Goal: Information Seeking & Learning: Learn about a topic

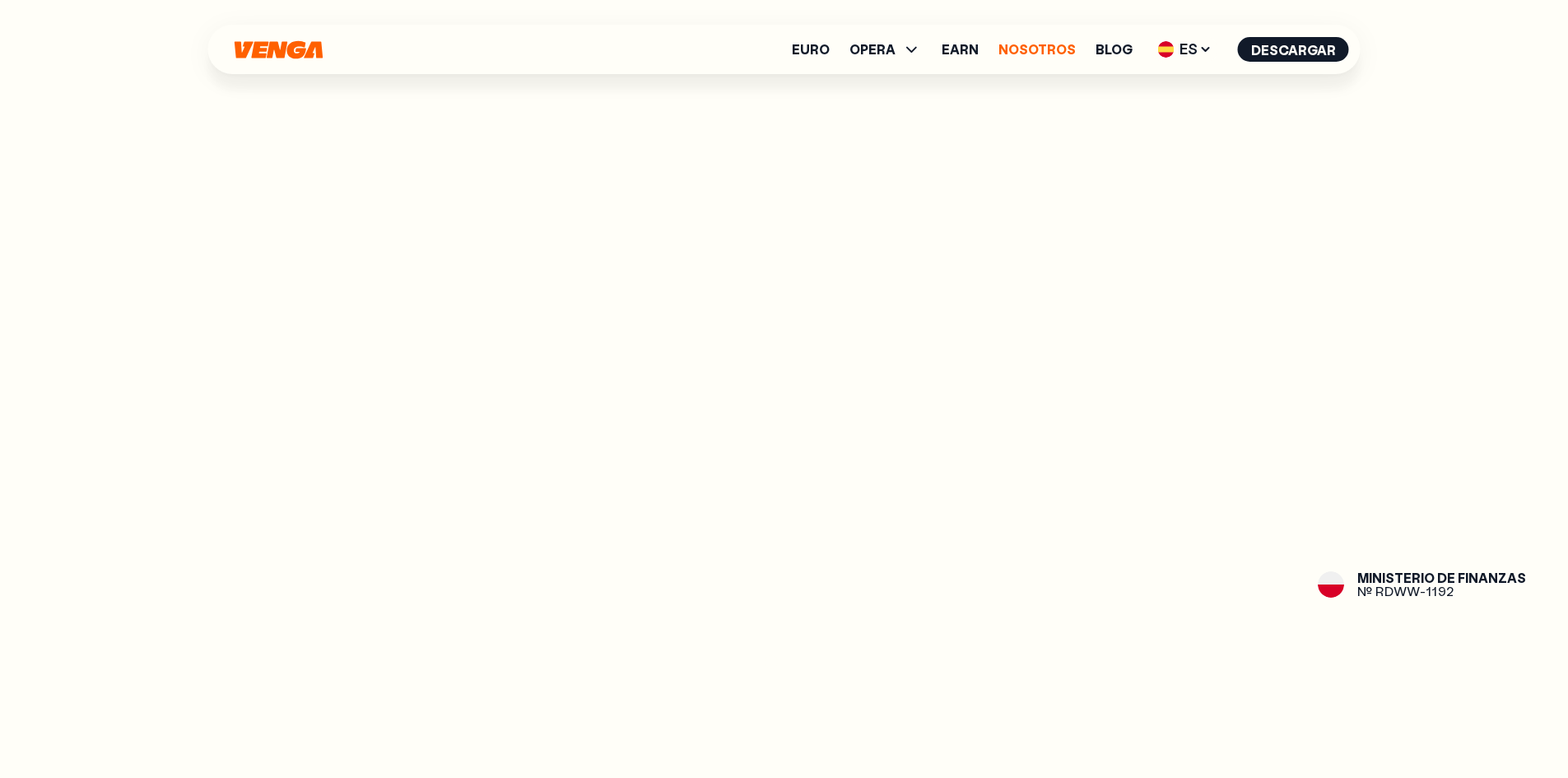
scroll to position [2305, 0]
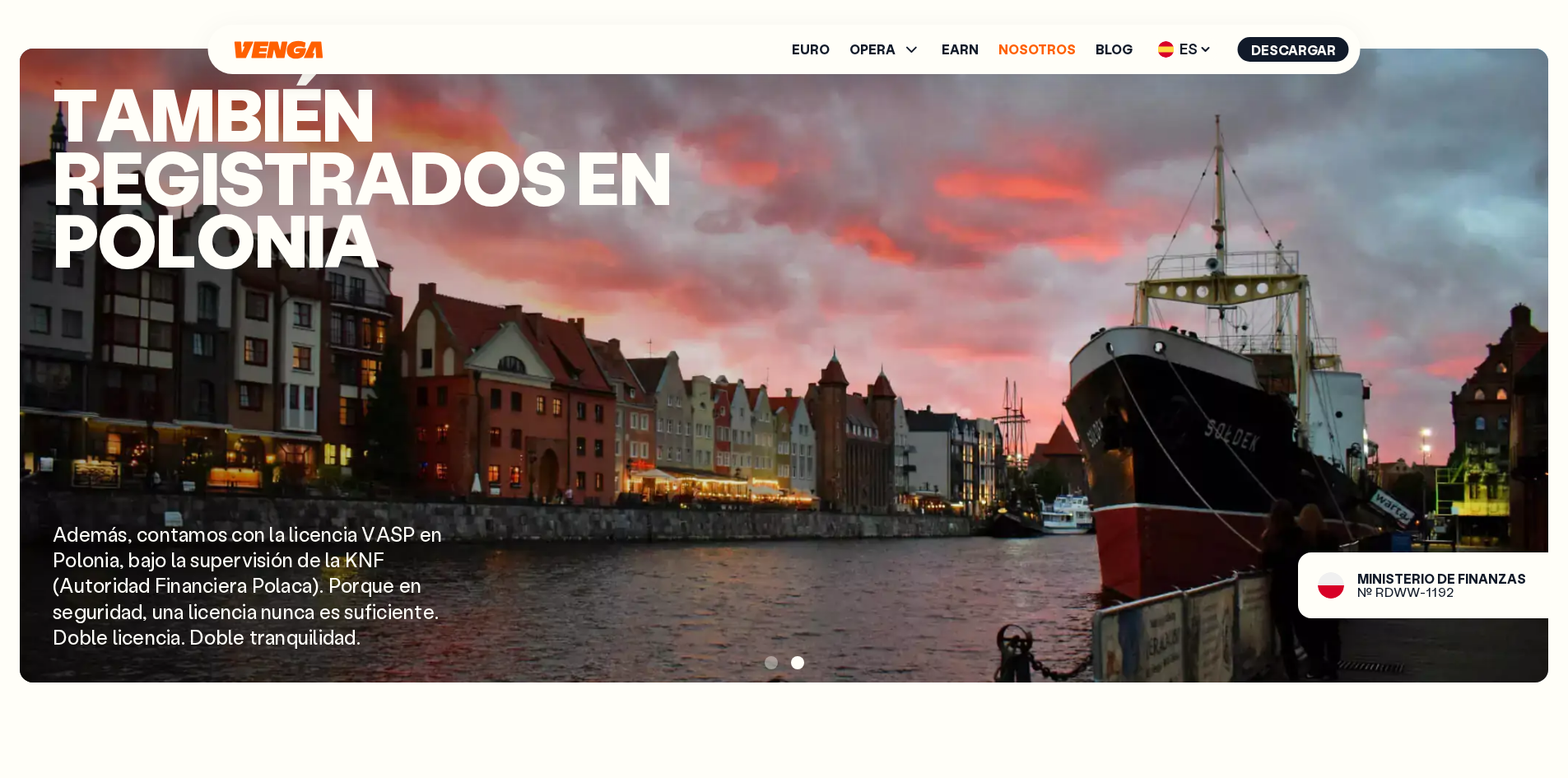
click at [1019, 54] on link "Nosotros" at bounding box center [1037, 49] width 78 height 13
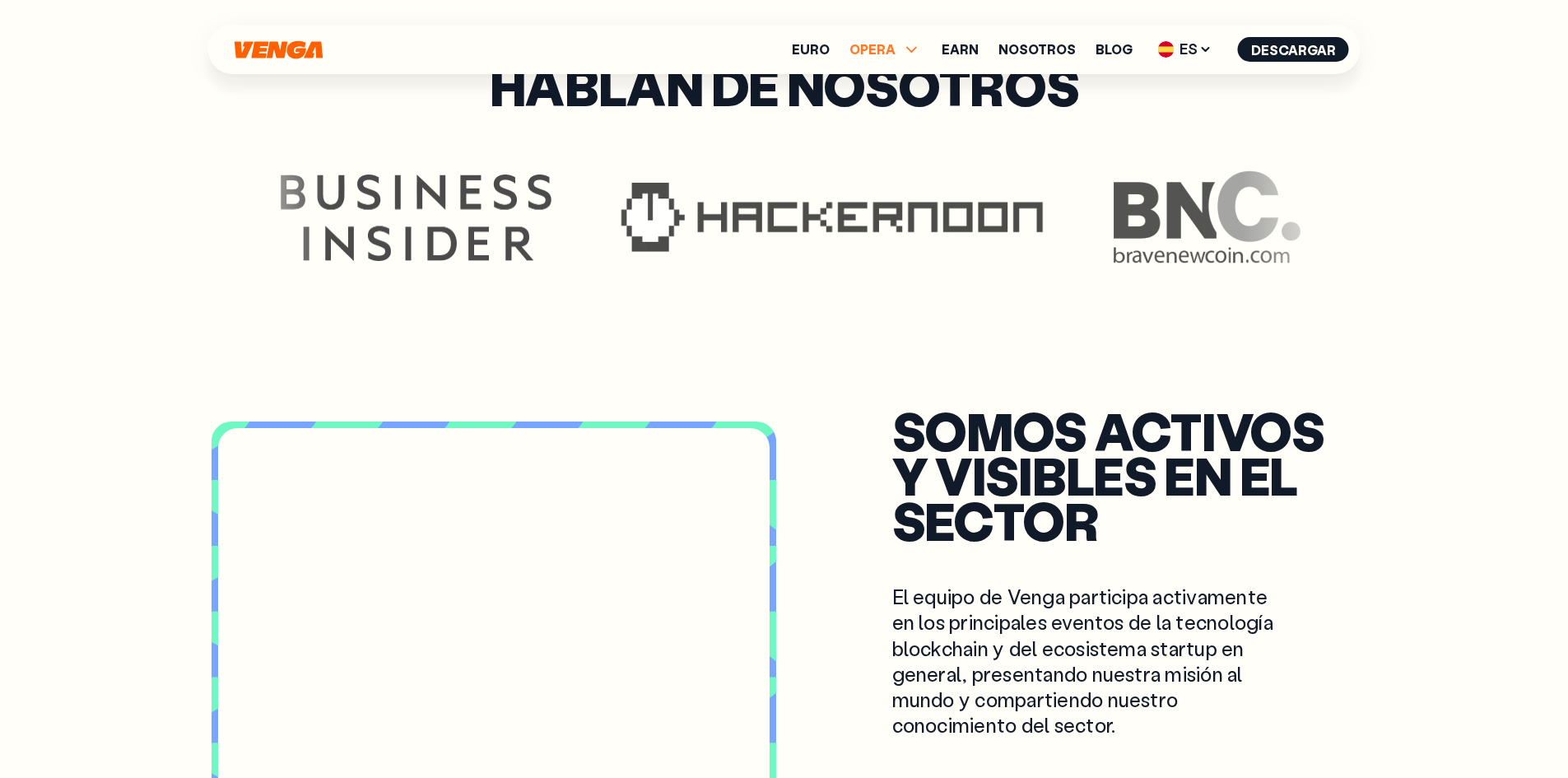
scroll to position [4587, 0]
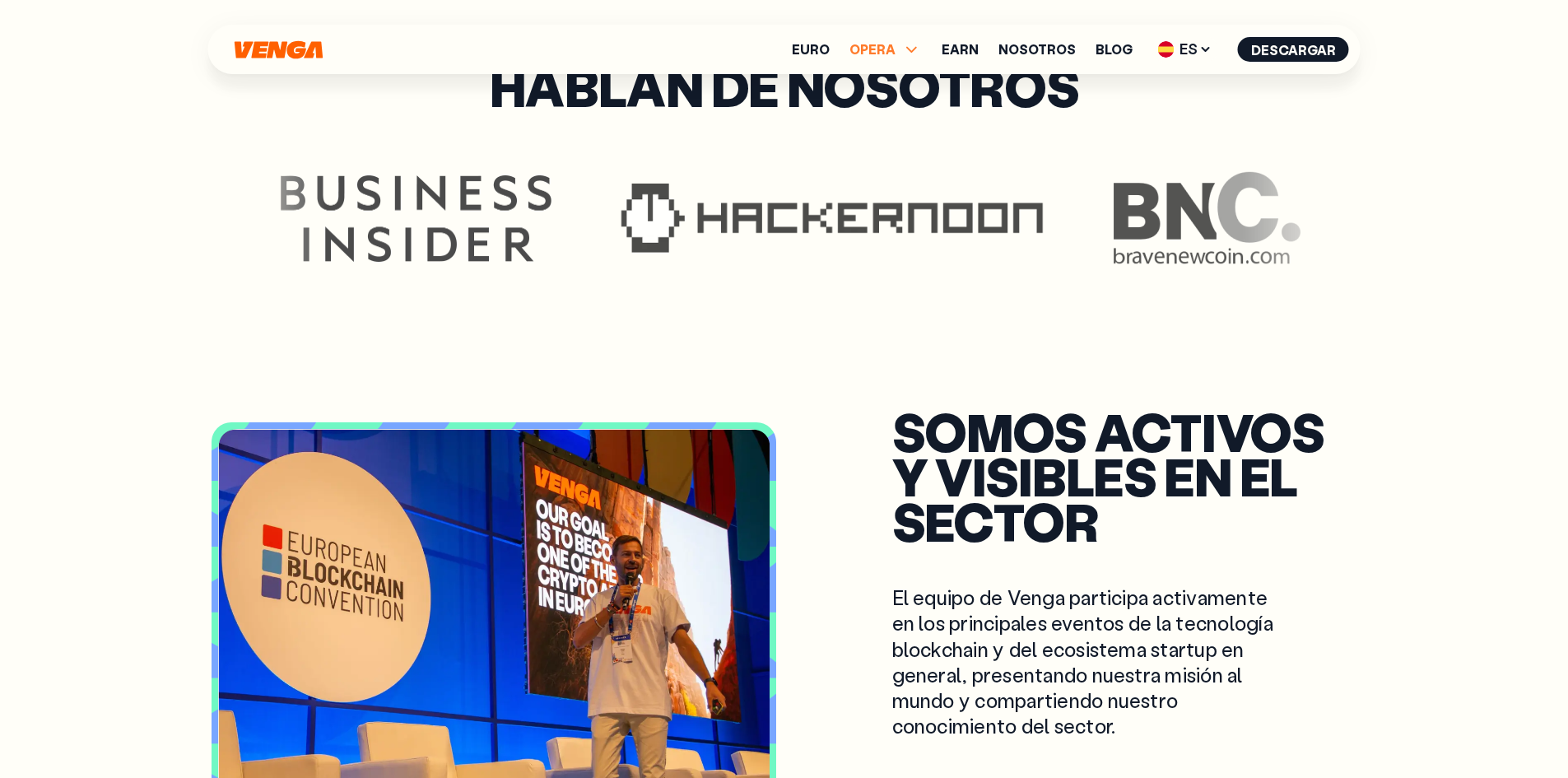
click at [881, 49] on span "OPERA" at bounding box center [873, 49] width 46 height 13
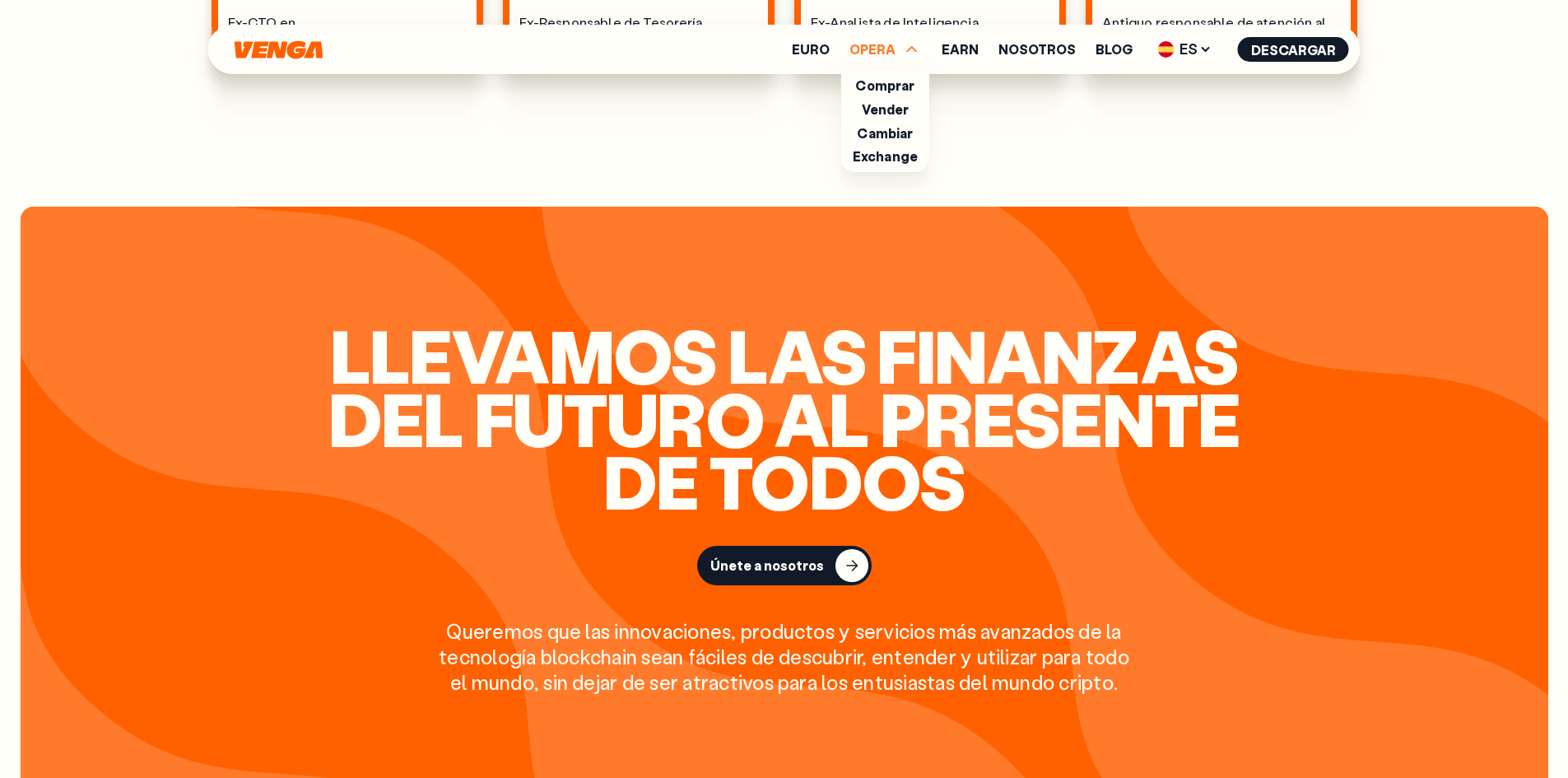
scroll to position [1623, 0]
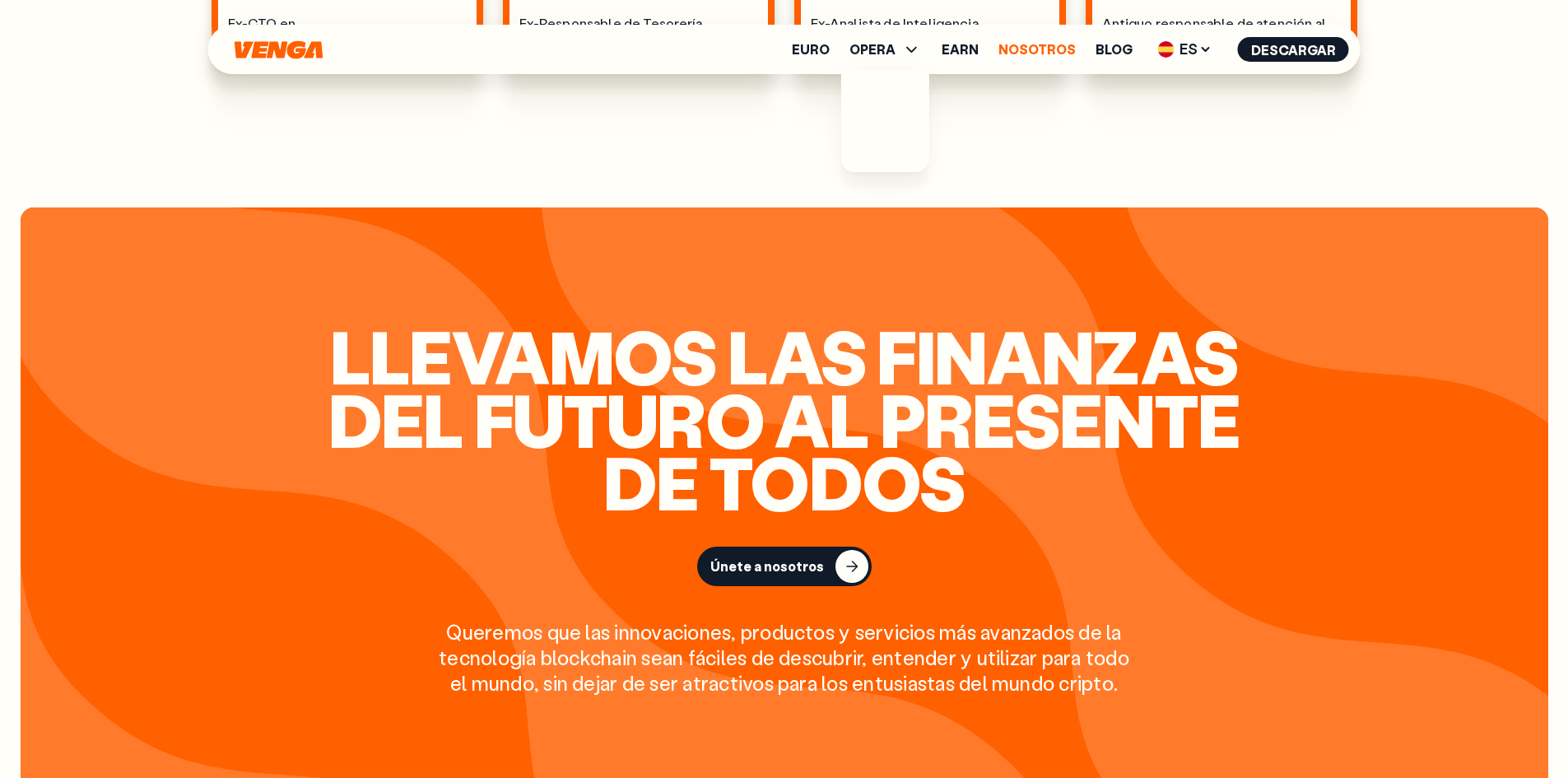
click at [1048, 55] on link "Nosotros" at bounding box center [1037, 49] width 78 height 13
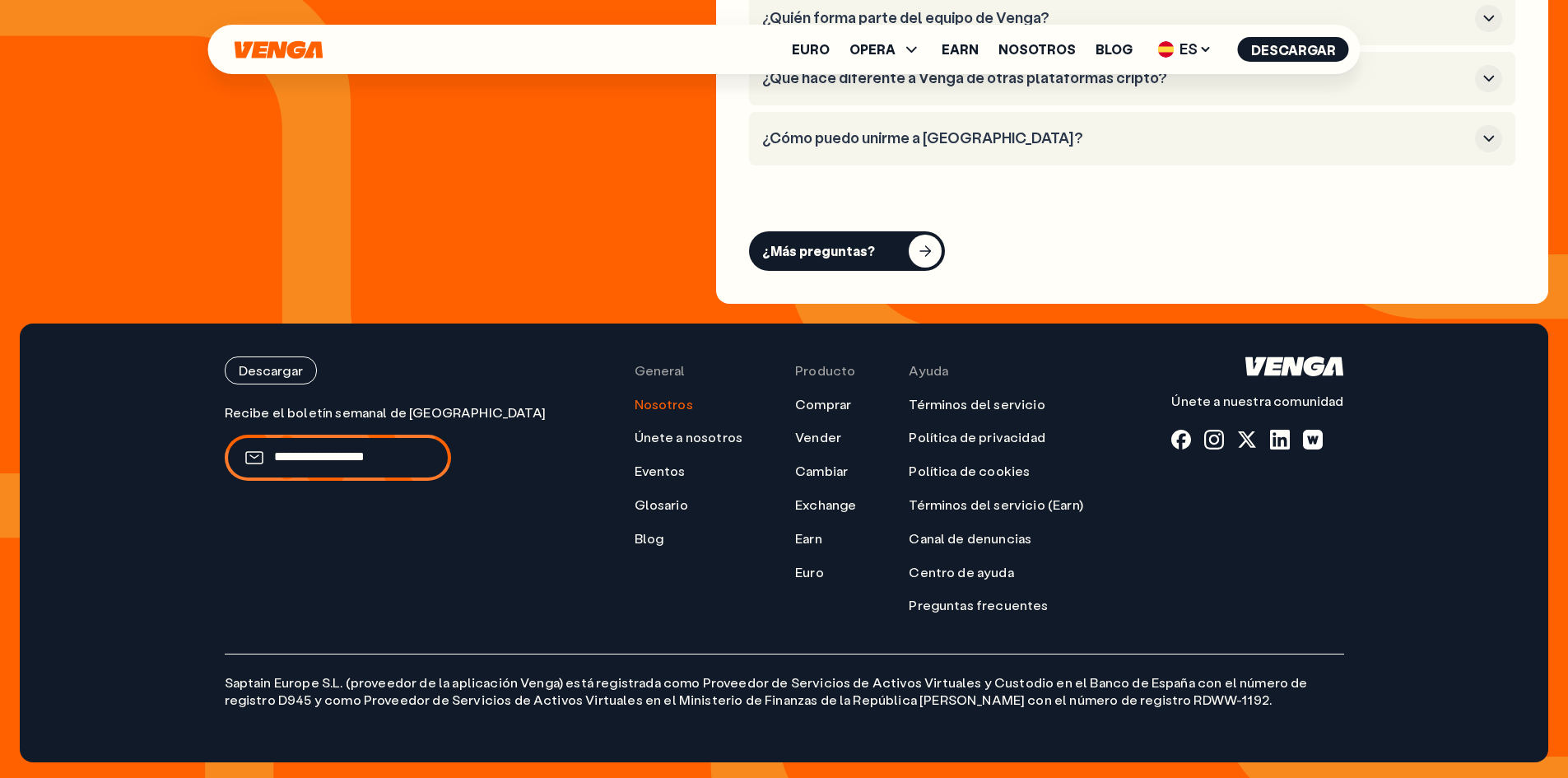
scroll to position [6727, 0]
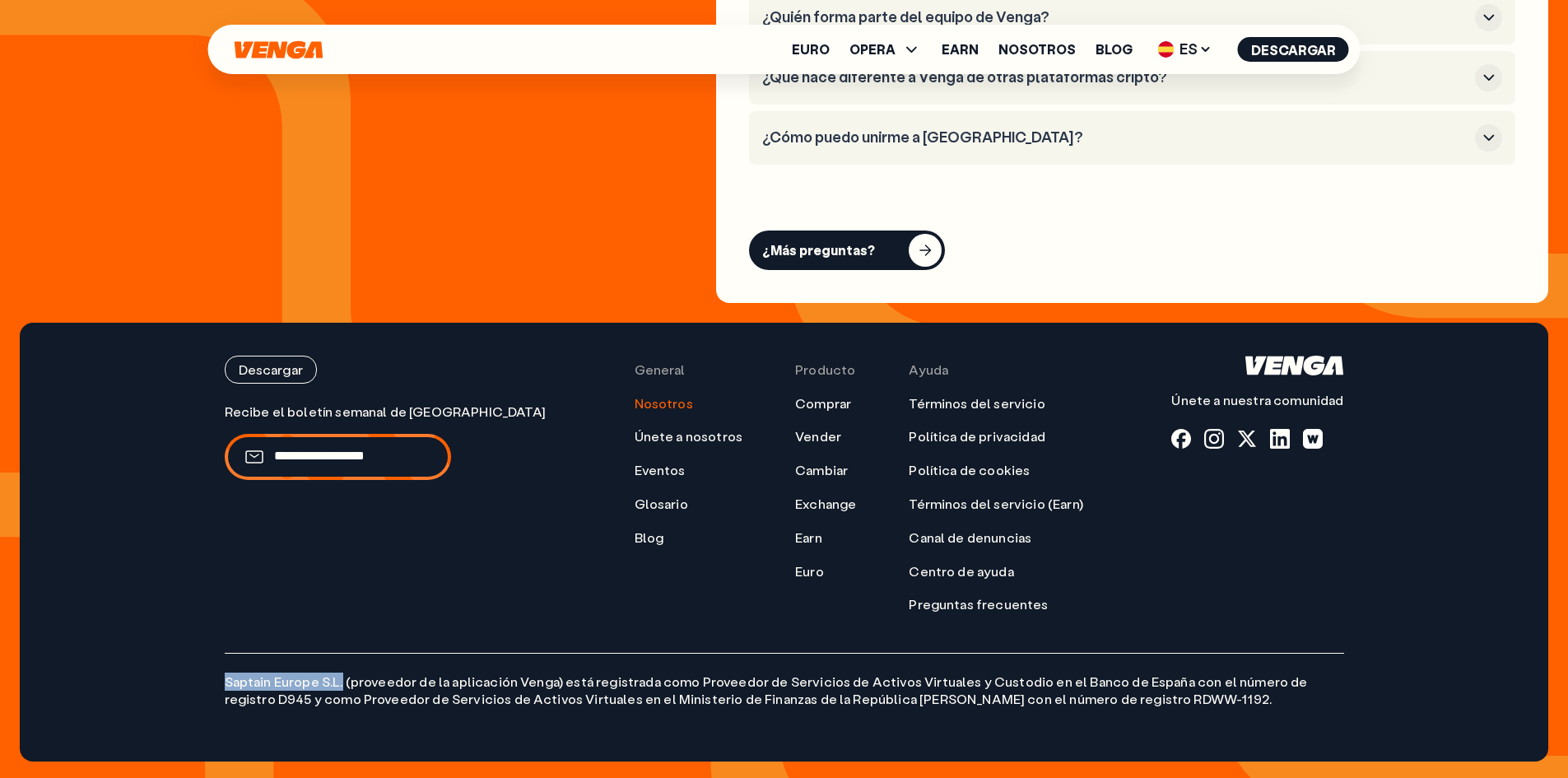
drag, startPoint x: 223, startPoint y: 680, endPoint x: 340, endPoint y: 685, distance: 117.1
click at [340, 685] on div "Descargar Únete a nuestra comunidad General Nosotros Únete a nosotros Eventos G…" at bounding box center [785, 542] width 1186 height 438
copy p "Saptain Europe S.L."
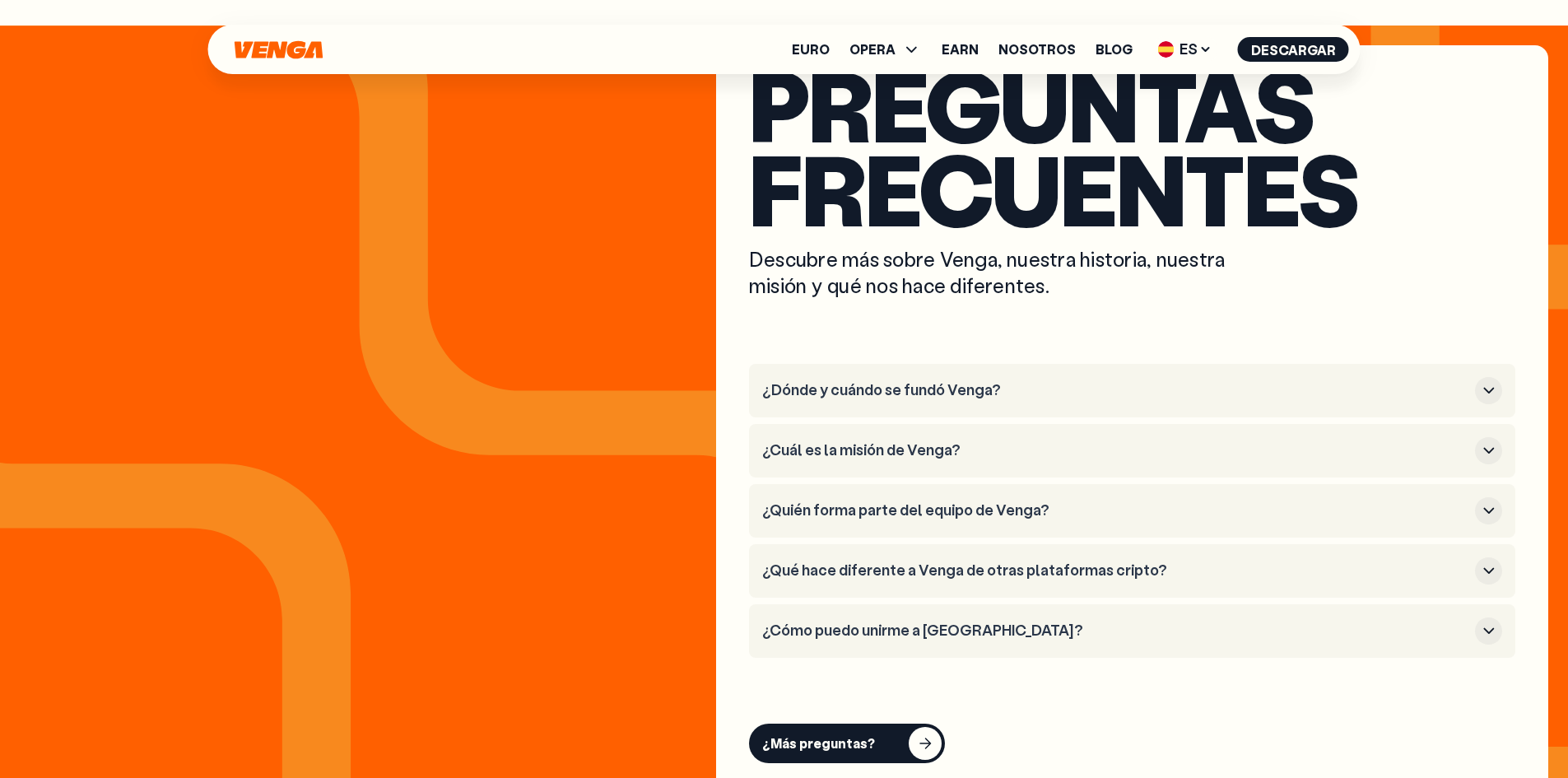
scroll to position [6233, 0]
click at [1489, 398] on icon "button" at bounding box center [1489, 391] width 20 height 20
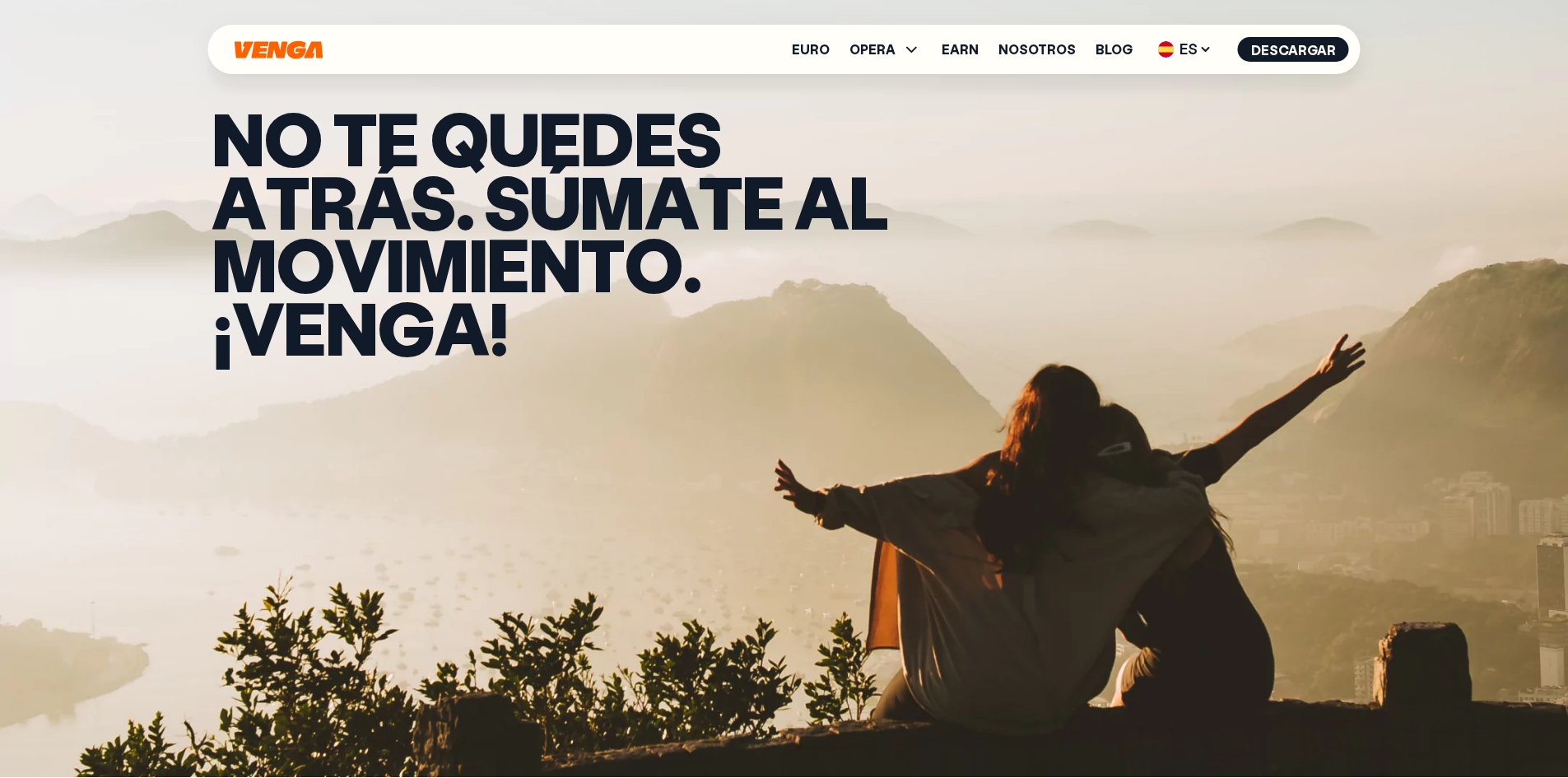
scroll to position [0, 0]
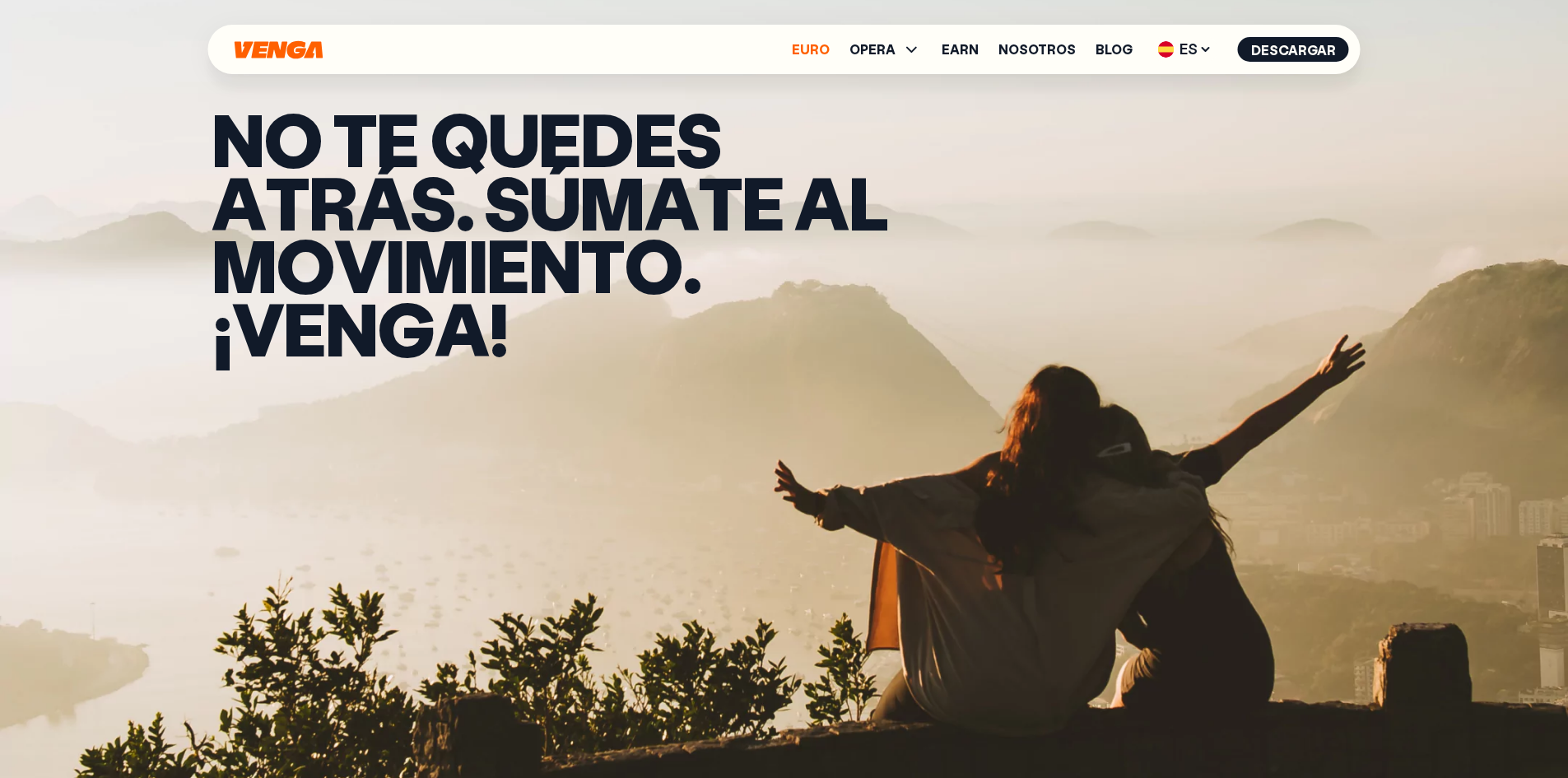
click at [825, 50] on link "Euro" at bounding box center [810, 49] width 38 height 13
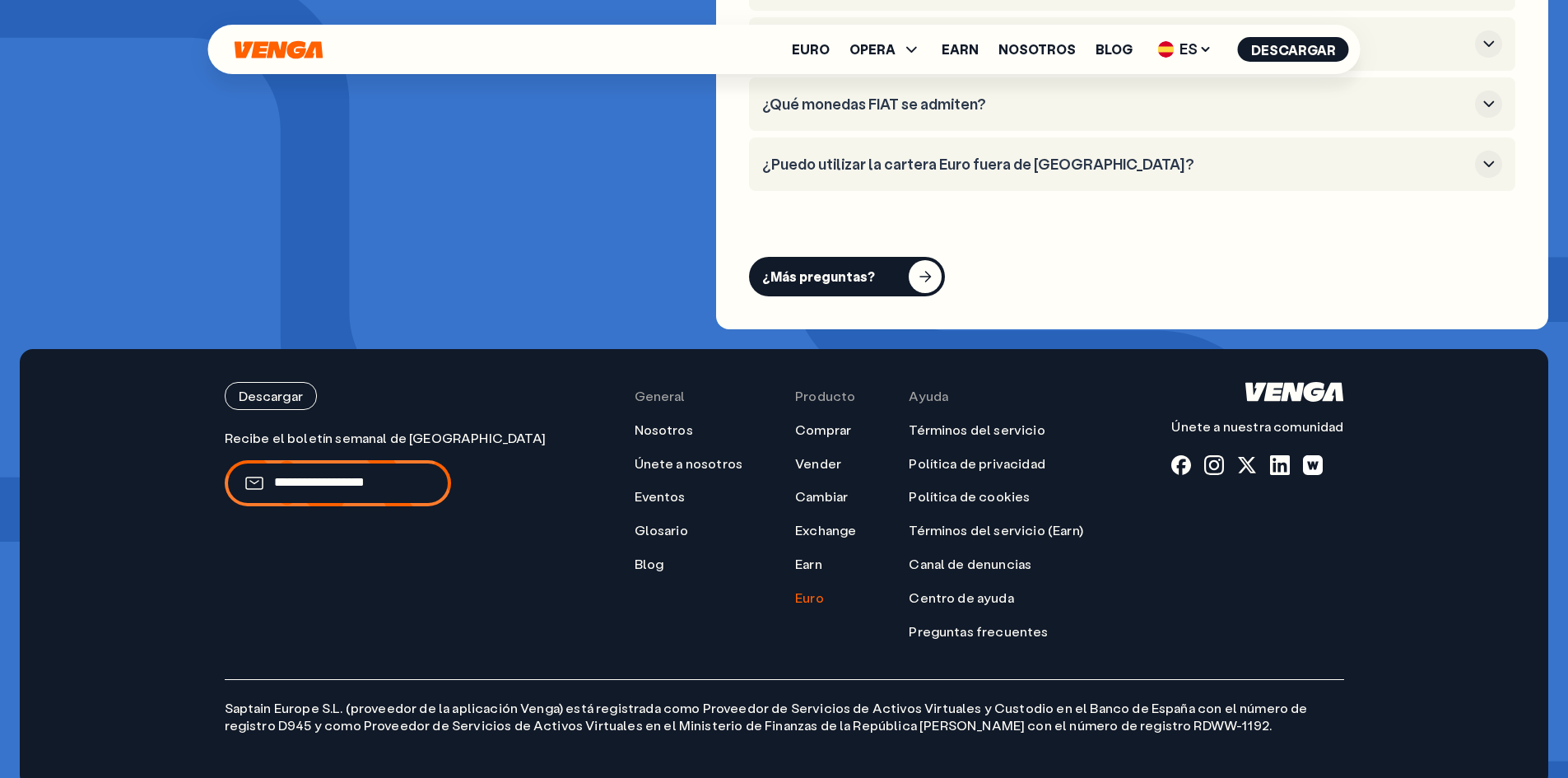
scroll to position [6811, 0]
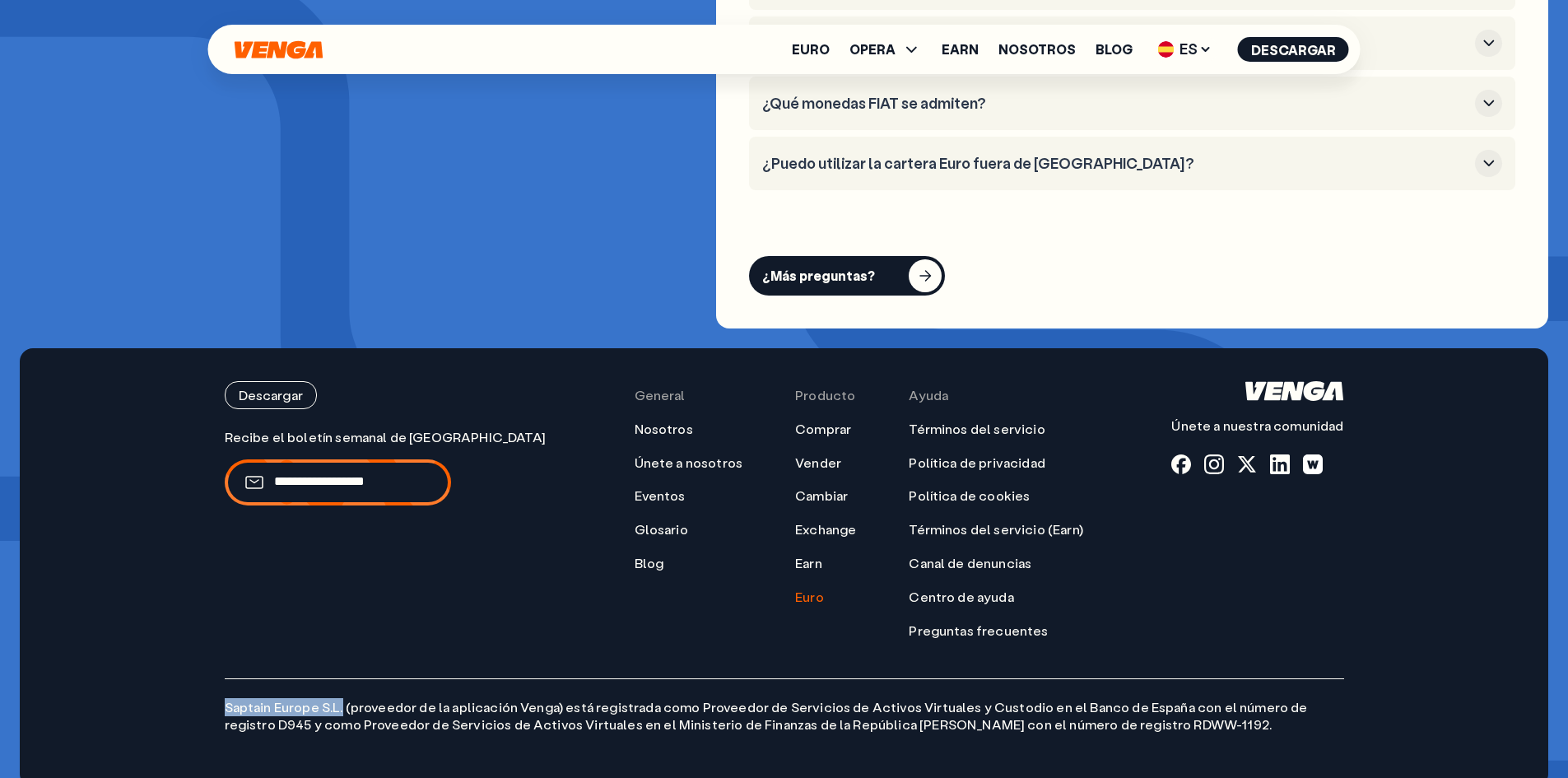
drag, startPoint x: 341, startPoint y: 682, endPoint x: 220, endPoint y: 673, distance: 121.3
click at [220, 673] on div "Descargar Únete a nuestra comunidad General Nosotros Únete a nosotros Eventos G…" at bounding box center [785, 567] width 1186 height 438
copy p "Saptain Europe S.L."
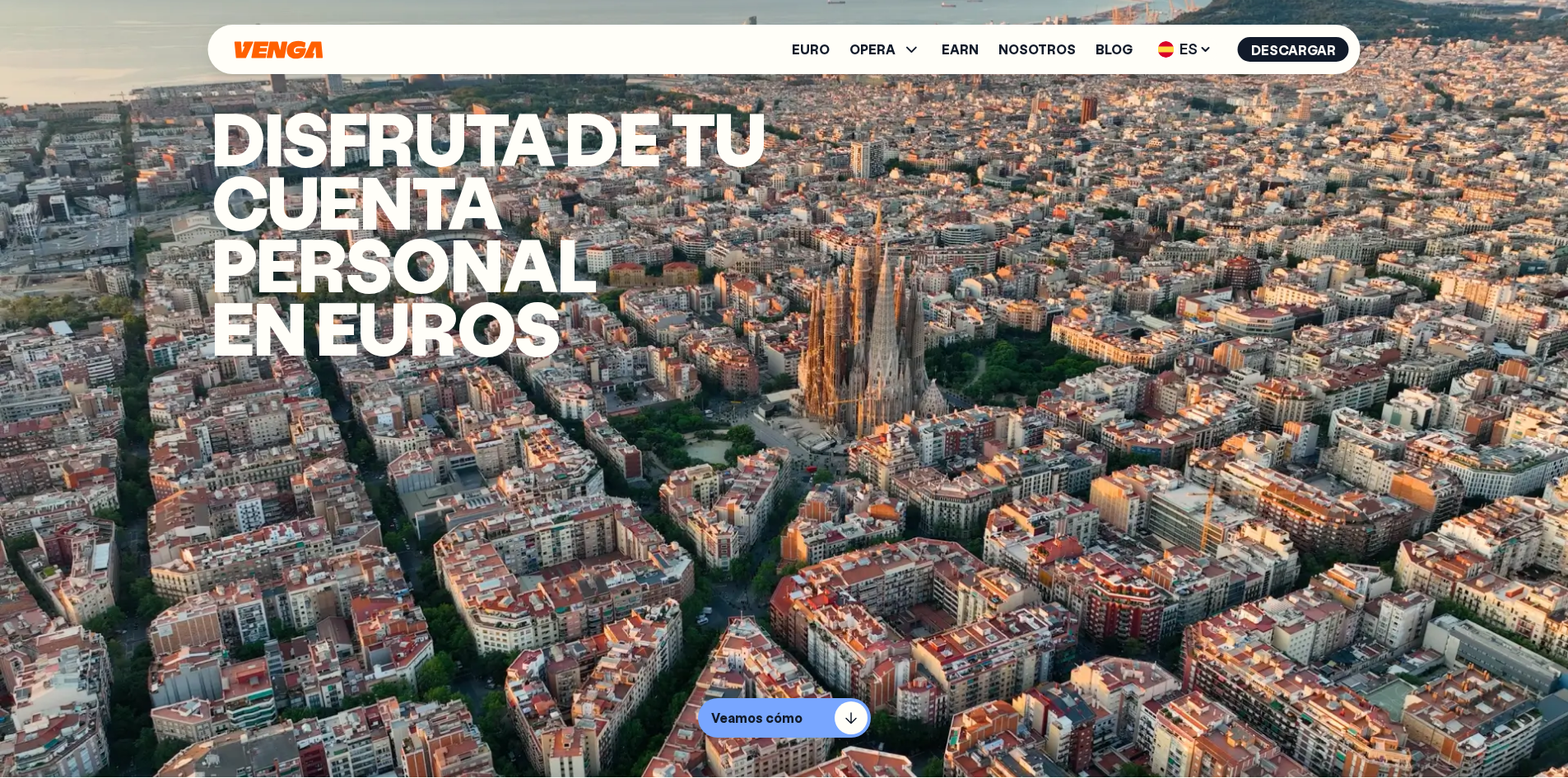
scroll to position [0, 0]
click at [1027, 48] on link "Nosotros" at bounding box center [1037, 49] width 78 height 13
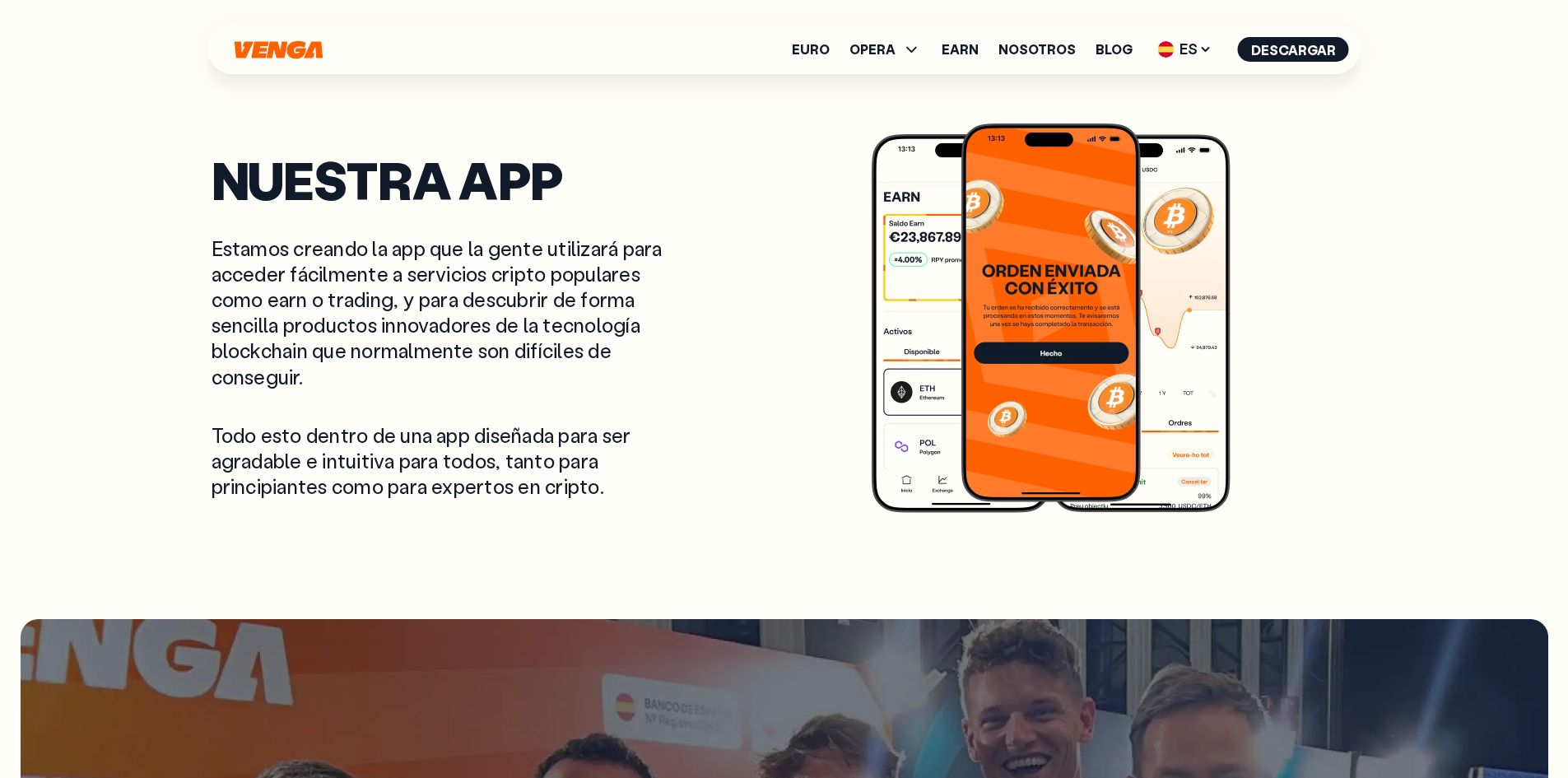
scroll to position [3128, 0]
